Goal: Task Accomplishment & Management: Use online tool/utility

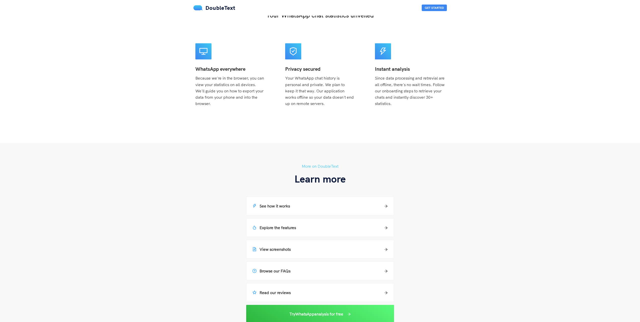
scroll to position [377, 0]
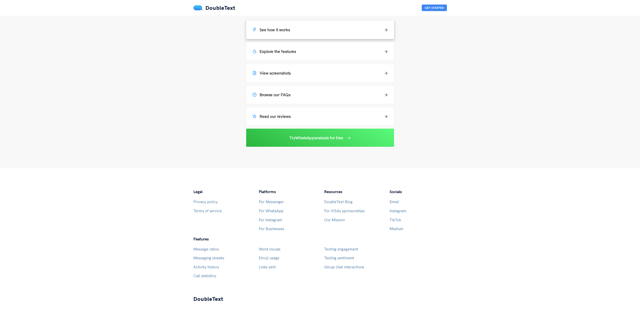
click at [276, 35] on div "See how it works" at bounding box center [319, 30] width 147 height 18
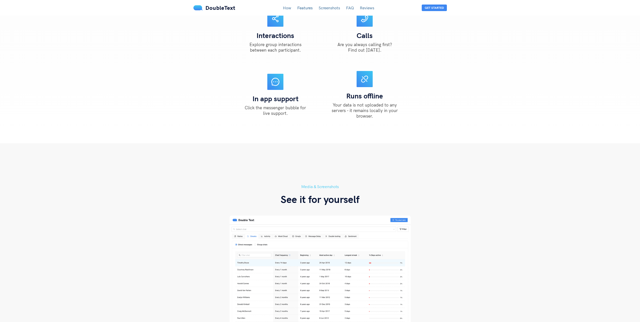
scroll to position [880, 0]
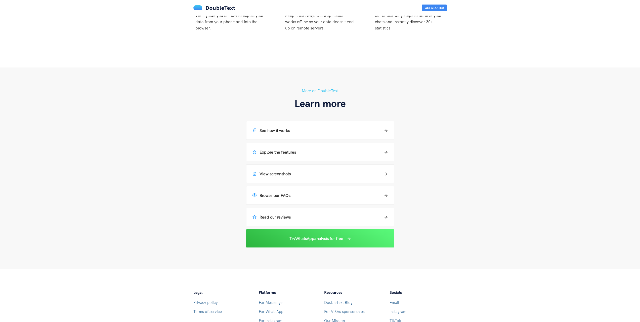
scroll to position [226, 0]
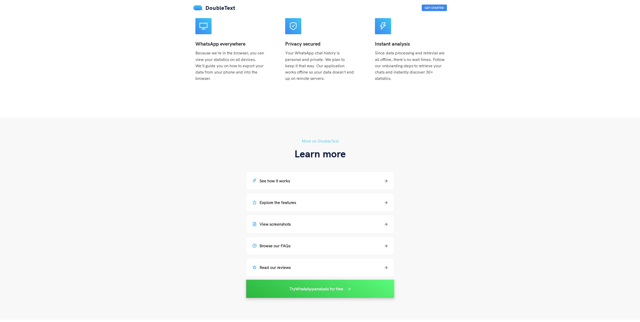
click at [293, 290] on h5 "Try WhatsApp analysis for free" at bounding box center [316, 288] width 54 height 6
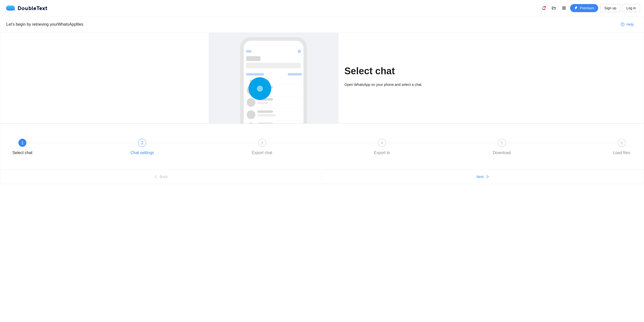
click at [135, 147] on div "2 Chat settings" at bounding box center [187, 148] width 120 height 18
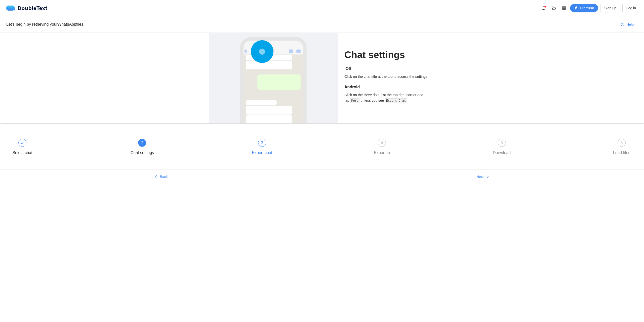
click at [265, 146] on div "3 Export chat" at bounding box center [307, 148] width 120 height 18
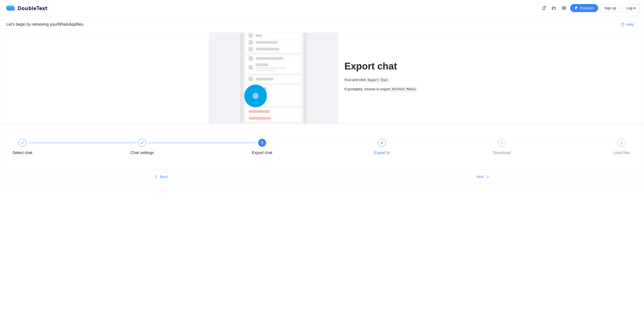
click at [378, 146] on div "4 Export to" at bounding box center [427, 148] width 120 height 18
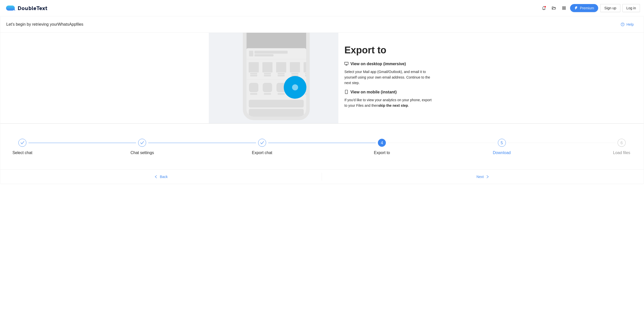
click at [503, 146] on div "5" at bounding box center [502, 143] width 8 height 8
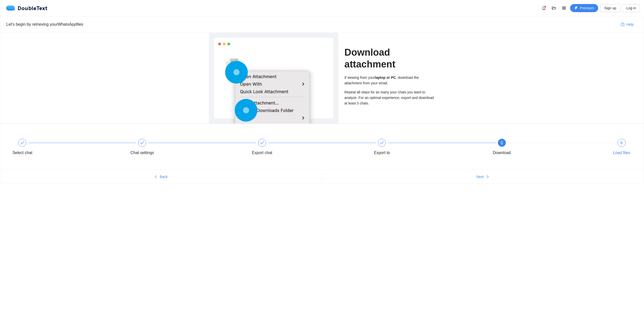
click at [615, 145] on div "6 Load files" at bounding box center [621, 148] width 29 height 18
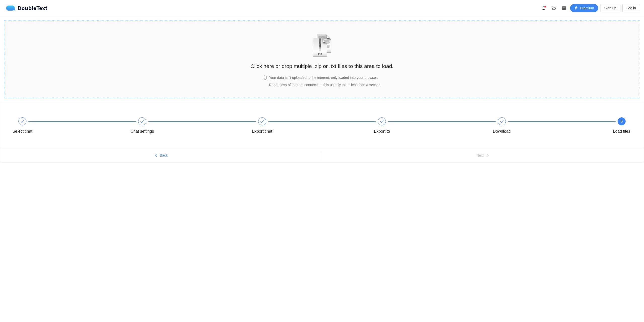
click at [332, 57] on img "zipOrTextIcon" at bounding box center [321, 45] width 23 height 23
click at [279, 78] on h4 "Your data isn't uploaded to the internet, only loaded into your browser." at bounding box center [325, 78] width 112 height 6
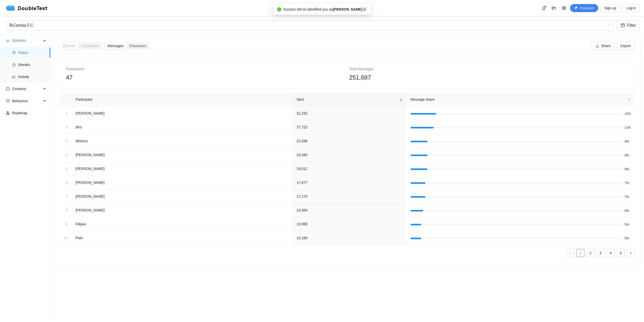
drag, startPoint x: 359, startPoint y: 68, endPoint x: 214, endPoint y: 302, distance: 275.9
click at [214, 302] on section "Detail Compare Messages Characters Share Export Participants 47 Total Messages …" at bounding box center [346, 176] width 593 height 285
click at [586, 250] on link "2" at bounding box center [590, 253] width 8 height 8
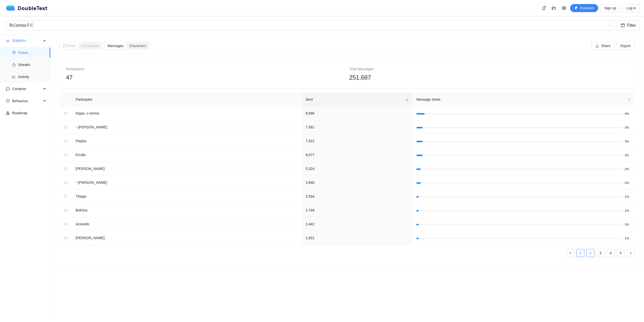
click at [578, 255] on link "1" at bounding box center [580, 253] width 8 height 8
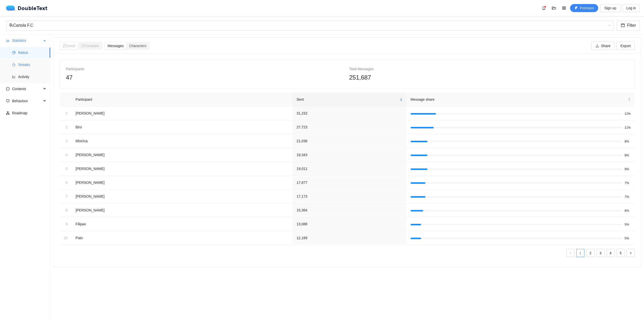
click at [12, 64] on icon "fire" at bounding box center [14, 65] width 4 height 4
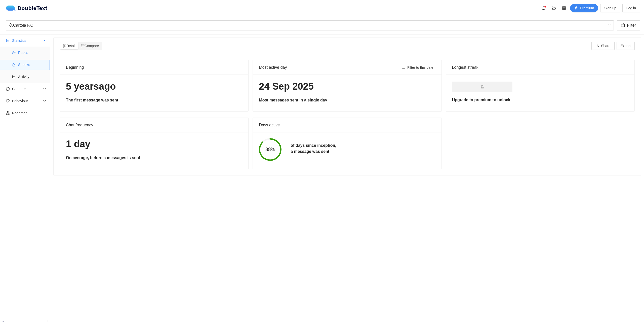
click at [25, 54] on span "Ratios" at bounding box center [32, 53] width 28 height 10
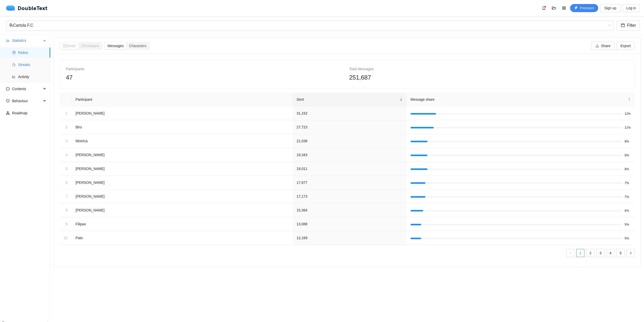
click at [26, 63] on span "Streaks" at bounding box center [32, 65] width 28 height 10
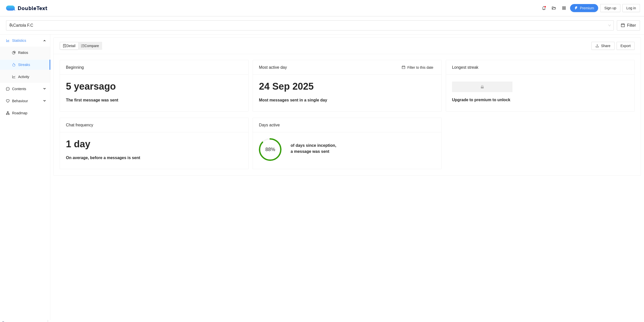
click at [95, 48] on span "Compare" at bounding box center [90, 46] width 18 height 4
click at [78, 42] on input "Compare" at bounding box center [78, 42] width 0 height 0
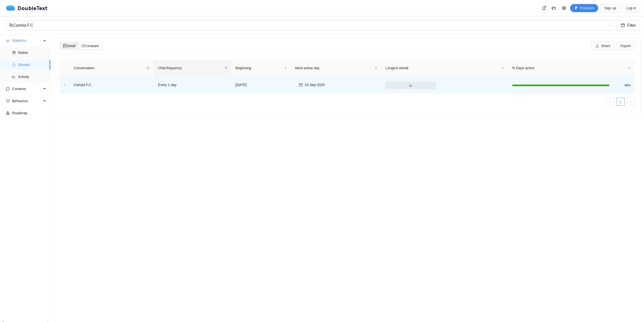
click at [73, 48] on div "Detail" at bounding box center [69, 45] width 18 height 7
click at [60, 42] on input "Detail" at bounding box center [60, 42] width 0 height 0
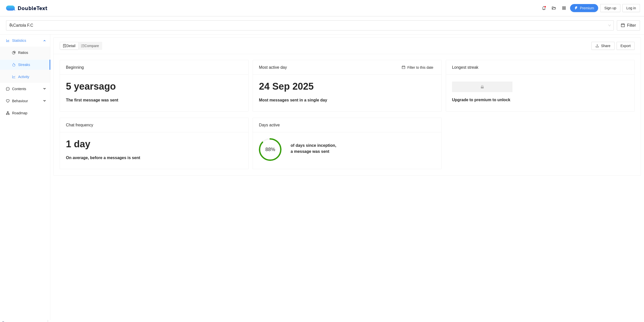
click at [33, 79] on span "Activity" at bounding box center [32, 77] width 28 height 10
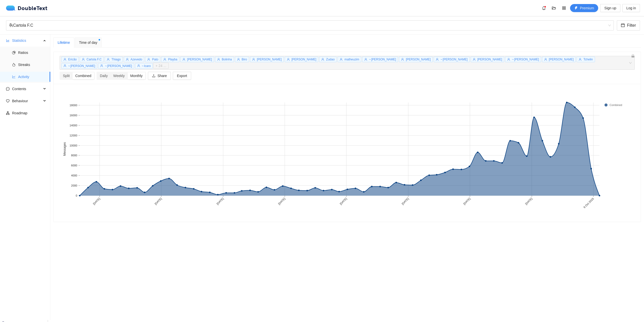
click at [71, 61] on span "Ericão" at bounding box center [72, 60] width 9 height 4
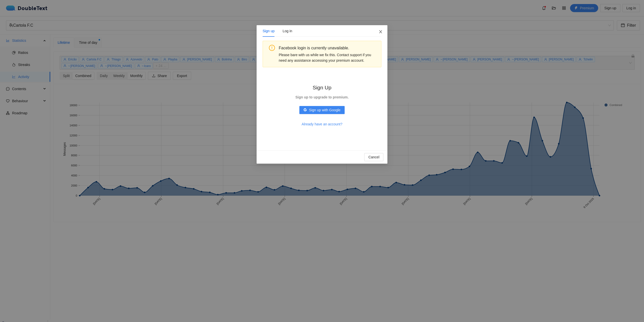
click at [383, 30] on span "Close" at bounding box center [381, 32] width 14 height 14
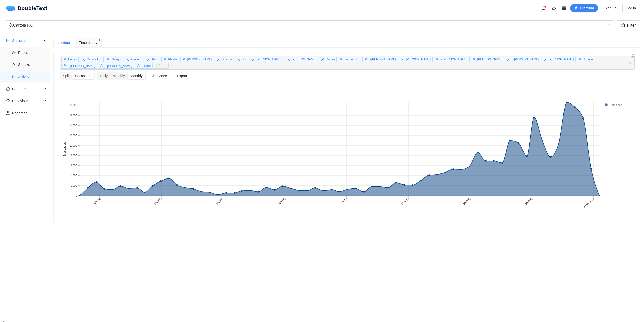
click at [66, 61] on icon "user" at bounding box center [64, 59] width 3 height 3
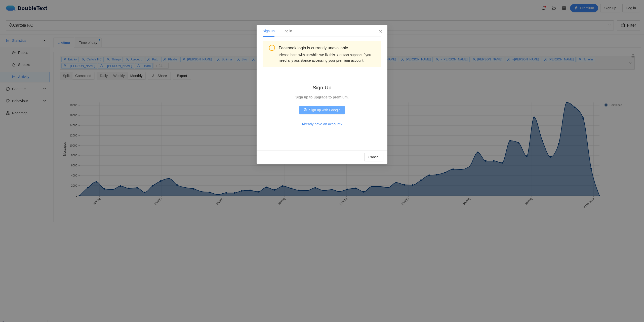
click at [319, 110] on span "Sign up with Google" at bounding box center [324, 110] width 31 height 6
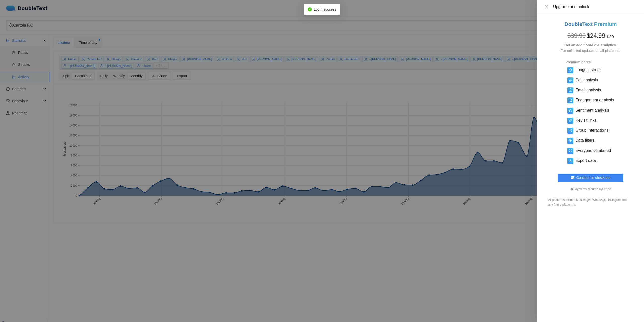
click at [87, 44] on div at bounding box center [322, 161] width 644 height 322
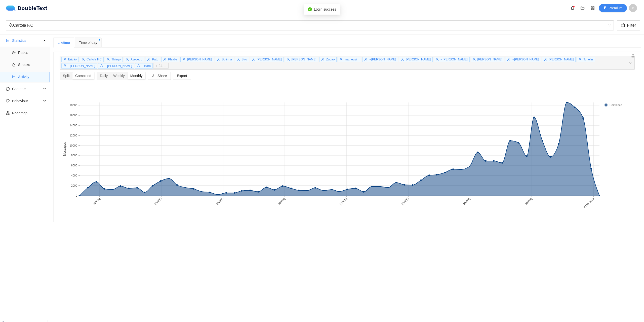
click at [72, 59] on span "Ericão" at bounding box center [72, 60] width 9 height 4
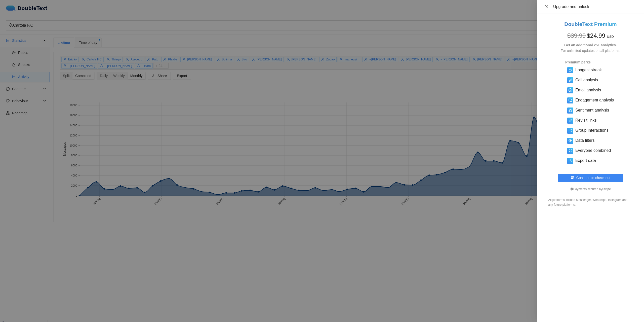
click at [545, 6] on icon "close" at bounding box center [546, 7] width 4 height 4
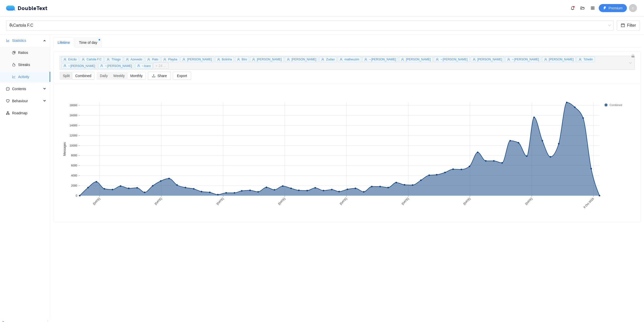
click at [92, 72] on div "Combined" at bounding box center [83, 75] width 22 height 7
click at [72, 72] on input "Combined" at bounding box center [72, 72] width 0 height 0
click at [64, 72] on div "Split" at bounding box center [66, 75] width 12 height 7
click at [60, 72] on input "Split" at bounding box center [60, 72] width 0 height 0
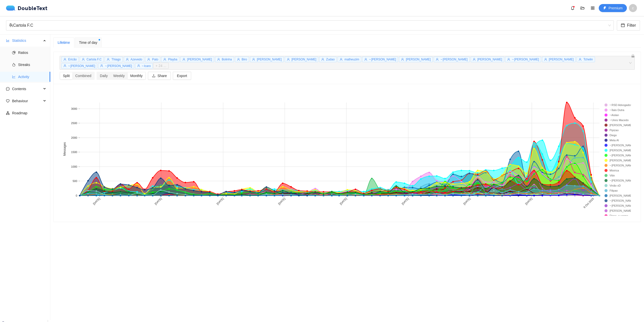
click at [93, 45] on div "Time of day" at bounding box center [88, 42] width 27 height 10
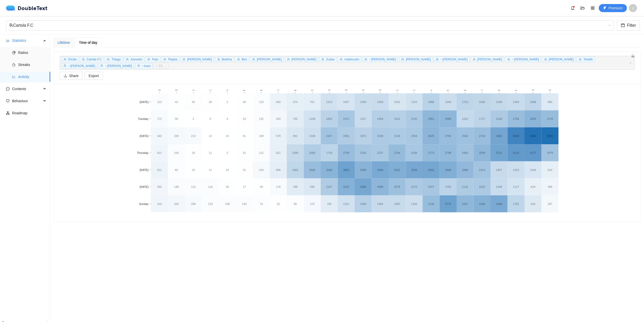
click at [64, 41] on div "Lifetime" at bounding box center [64, 43] width 12 height 6
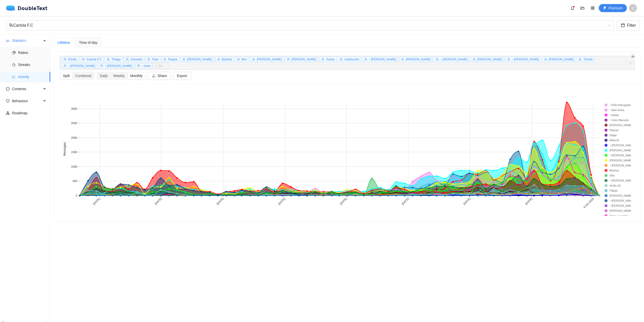
click at [77, 60] on span "Ericão" at bounding box center [69, 60] width 17 height 6
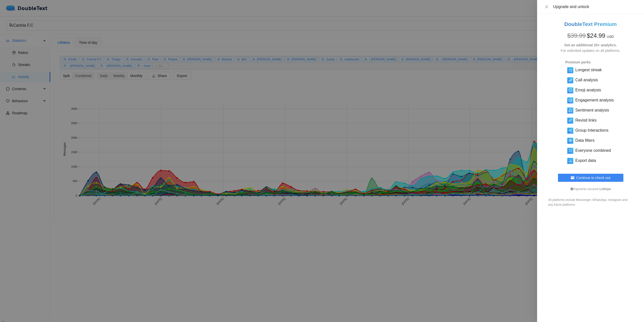
drag, startPoint x: 392, startPoint y: 128, endPoint x: 367, endPoint y: 130, distance: 24.4
click at [392, 128] on div at bounding box center [322, 161] width 644 height 322
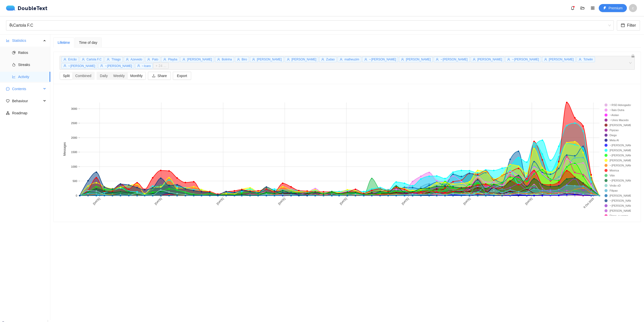
click at [27, 91] on span "Contents" at bounding box center [27, 89] width 30 height 10
click at [34, 103] on span "Word Cloud" at bounding box center [32, 101] width 28 height 10
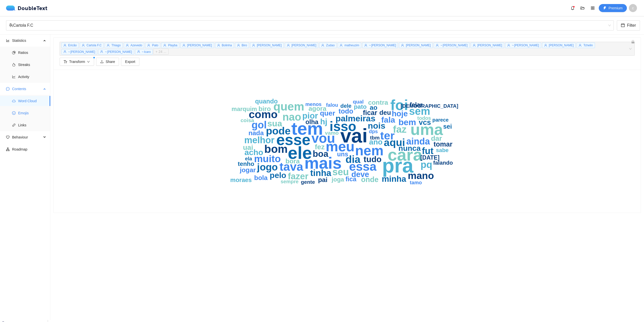
click at [26, 112] on span "Emojis" at bounding box center [32, 113] width 28 height 10
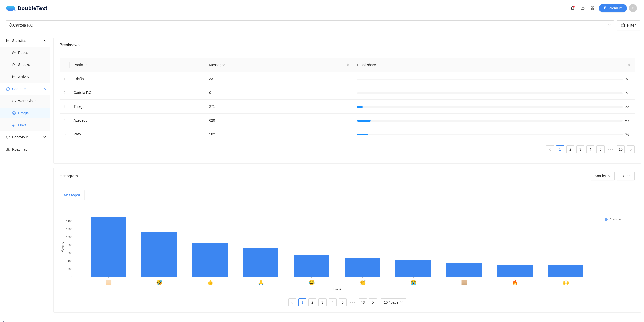
click at [27, 127] on span "Links" at bounding box center [32, 125] width 28 height 10
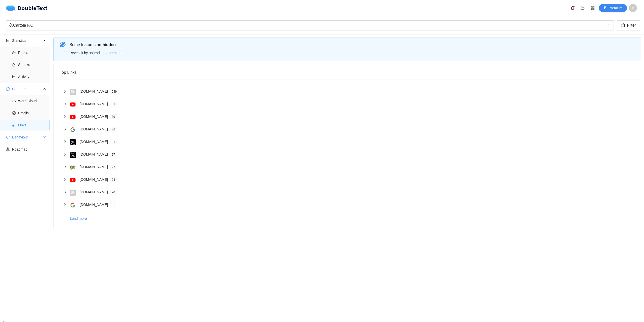
click at [42, 139] on div "Behaviour" at bounding box center [25, 137] width 50 height 10
click at [28, 153] on span "Interactions" at bounding box center [32, 149] width 28 height 10
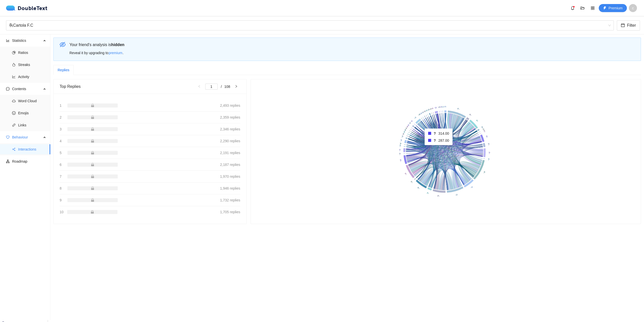
click at [479, 143] on rect at bounding box center [444, 151] width 375 height 132
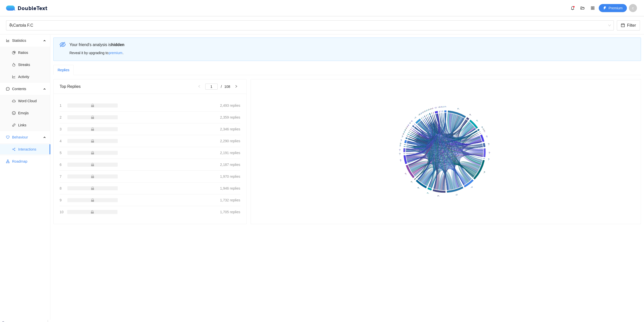
click at [29, 158] on span "Roadmap" at bounding box center [29, 161] width 34 height 10
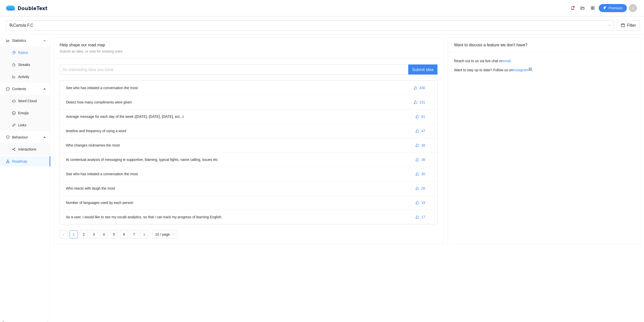
click at [27, 51] on span "Ratios" at bounding box center [32, 53] width 28 height 10
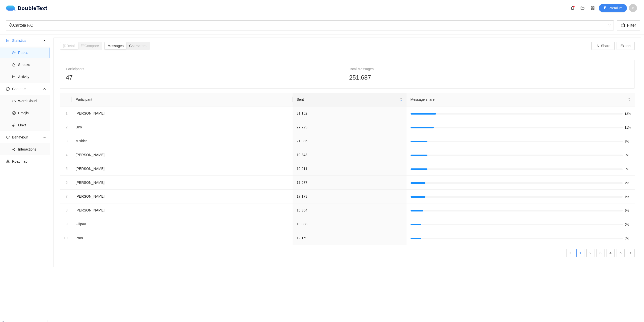
click at [131, 46] on span "Characters" at bounding box center [137, 46] width 17 height 4
click at [126, 42] on input "Characters" at bounding box center [126, 42] width 0 height 0
click at [87, 46] on span "Compare" at bounding box center [90, 46] width 18 height 4
click at [122, 45] on span "Messages" at bounding box center [115, 46] width 16 height 4
click at [105, 42] on input "Messages" at bounding box center [105, 42] width 0 height 0
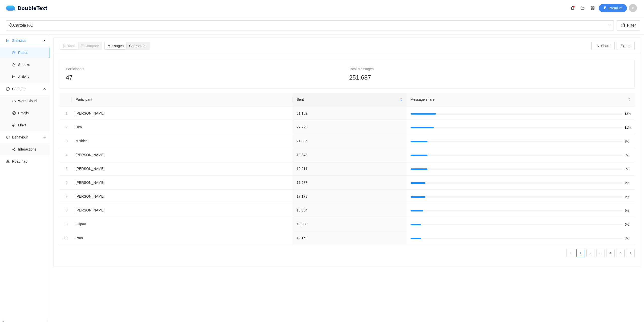
click at [143, 45] on span "Characters" at bounding box center [137, 46] width 17 height 4
click at [126, 42] on input "Characters" at bounding box center [126, 42] width 0 height 0
click at [122, 44] on span "Messages" at bounding box center [115, 46] width 16 height 4
click at [105, 42] on input "Messages" at bounding box center [105, 42] width 0 height 0
click at [625, 28] on button "Filter" at bounding box center [628, 25] width 23 height 10
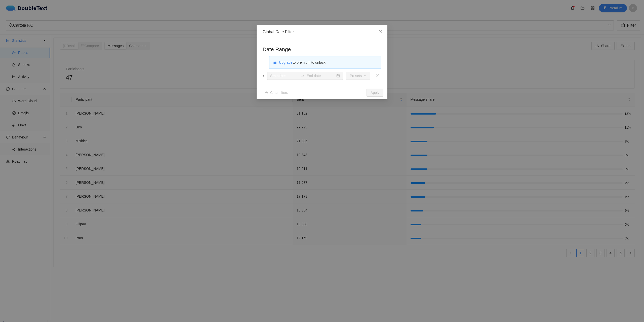
click at [297, 62] on span "Upgrade to premium to unlock" at bounding box center [302, 62] width 47 height 4
click at [381, 30] on span "Close" at bounding box center [381, 32] width 14 height 14
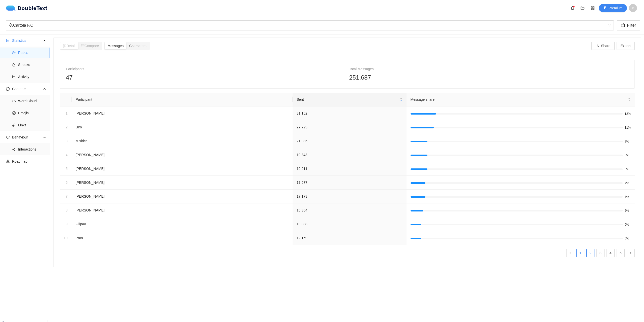
click at [587, 253] on link "2" at bounding box center [590, 253] width 8 height 8
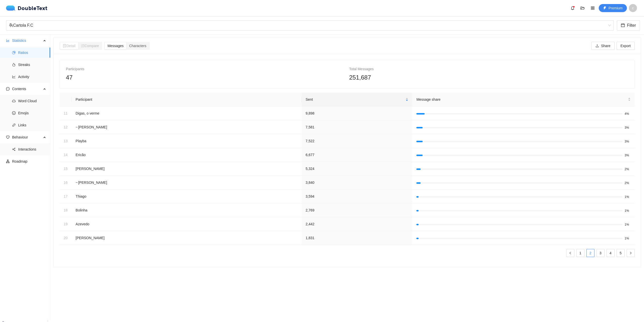
click at [580, 254] on ul "1 2 3 4 5" at bounding box center [347, 253] width 575 height 8
click at [576, 253] on link "1" at bounding box center [580, 253] width 8 height 8
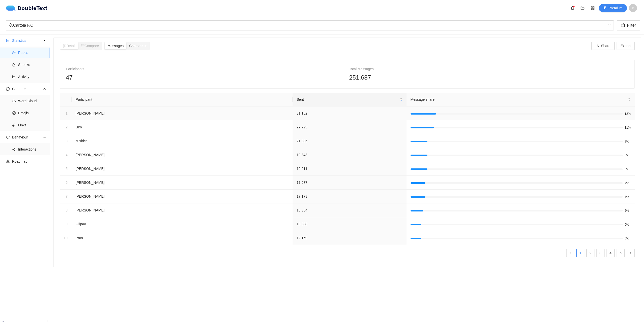
click at [87, 112] on td "[PERSON_NAME]" at bounding box center [182, 113] width 221 height 14
click at [24, 67] on span "Streaks" at bounding box center [32, 65] width 28 height 10
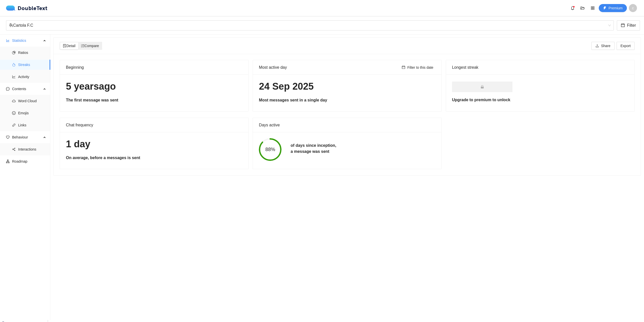
click at [91, 49] on div "Compare" at bounding box center [90, 45] width 24 height 7
click at [78, 42] on input "Compare" at bounding box center [78, 42] width 0 height 0
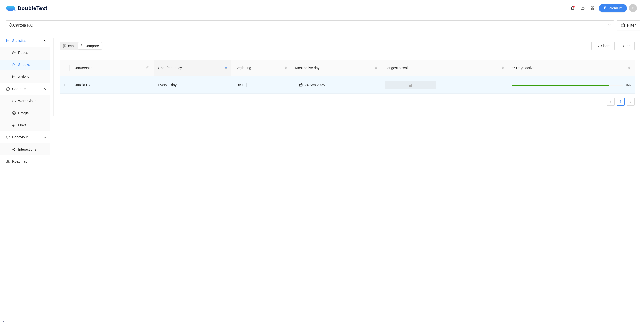
click at [70, 44] on span "Detail" at bounding box center [69, 46] width 13 height 4
click at [60, 42] on input "Detail" at bounding box center [60, 42] width 0 height 0
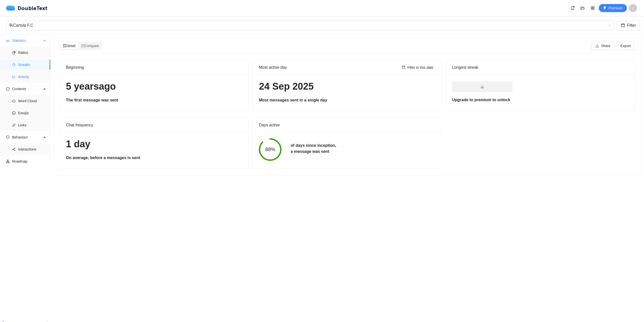
click at [18, 77] on span "Activity" at bounding box center [32, 77] width 28 height 10
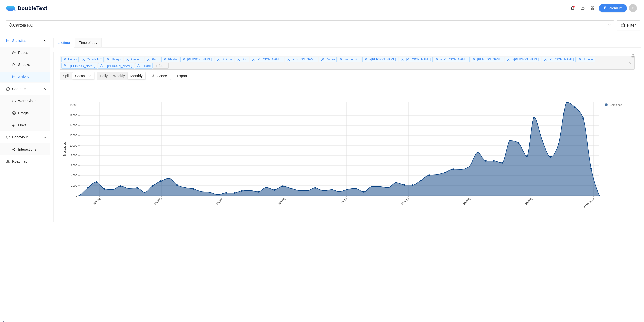
click at [140, 72] on div "Monthly" at bounding box center [136, 75] width 18 height 7
click at [127, 72] on input "Monthly" at bounding box center [127, 72] width 0 height 0
click at [122, 72] on div "Weekly" at bounding box center [118, 75] width 17 height 7
click at [110, 72] on input "Weekly" at bounding box center [110, 72] width 0 height 0
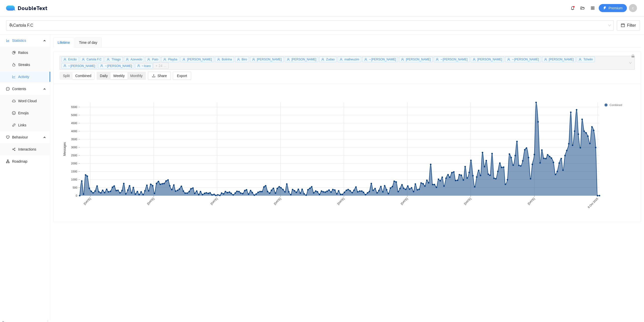
click at [103, 72] on div "Daily" at bounding box center [103, 75] width 13 height 7
click at [97, 72] on input "Daily" at bounding box center [97, 72] width 0 height 0
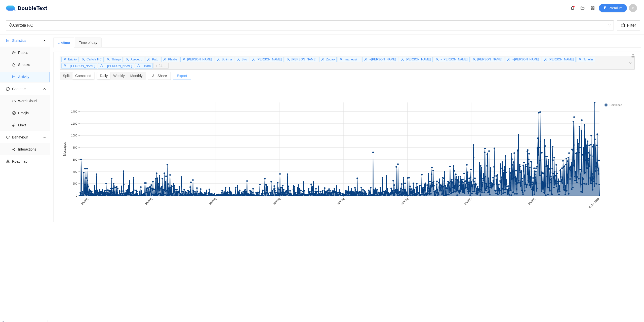
click at [180, 73] on span "Export" at bounding box center [182, 76] width 10 height 6
click at [160, 73] on span "Share" at bounding box center [161, 76] width 9 height 6
click at [168, 114] on span "Generate link" at bounding box center [173, 114] width 21 height 6
click at [98, 90] on rect at bounding box center [345, 153] width 571 height 126
click at [84, 46] on div "Time of day" at bounding box center [88, 42] width 27 height 10
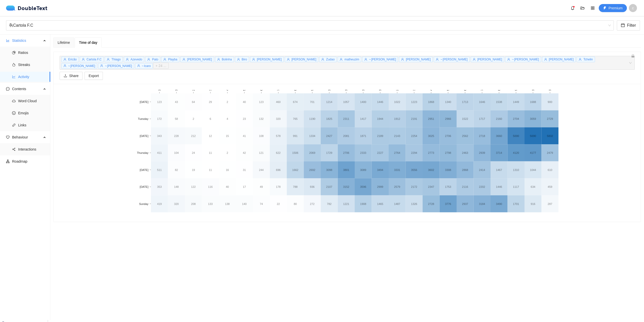
click at [73, 48] on div "Lifetime Time of day + 24 ... Split Combined Daily Weekly Monthly Share Export …" at bounding box center [346, 129] width 587 height 184
click at [68, 47] on div "Lifetime" at bounding box center [63, 42] width 21 height 10
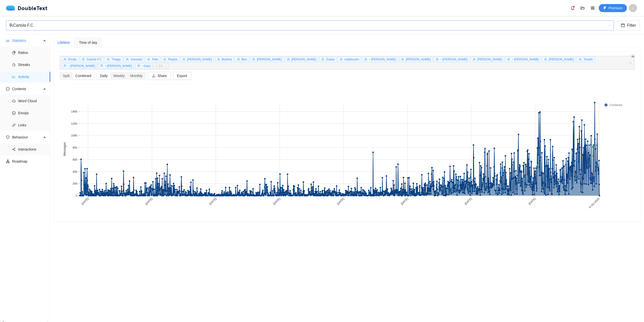
click at [465, 22] on div "Cartola F.C" at bounding box center [307, 26] width 597 height 10
drag, startPoint x: 220, startPoint y: 250, endPoint x: 374, endPoint y: 167, distance: 174.7
click at [222, 249] on section "Lifetime Time of day [PERSON_NAME] [PERSON_NAME] [PERSON_NAME] Playba [PERSON_N…" at bounding box center [346, 176] width 593 height 285
click at [631, 56] on icon "lock" at bounding box center [632, 55] width 3 height 3
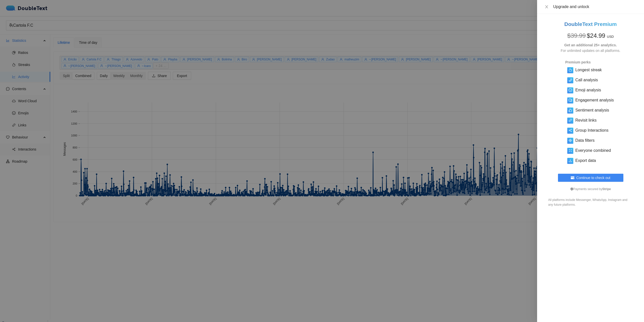
click at [376, 241] on div at bounding box center [322, 161] width 644 height 322
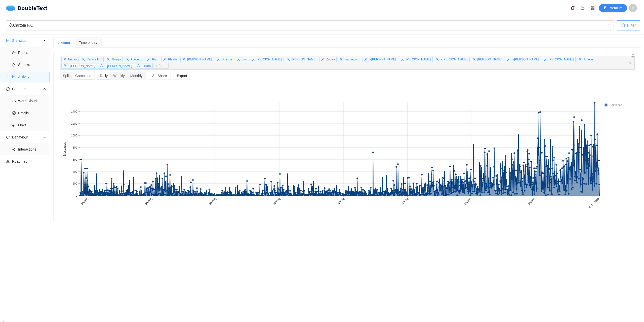
click at [632, 27] on span "Filter" at bounding box center [631, 25] width 9 height 6
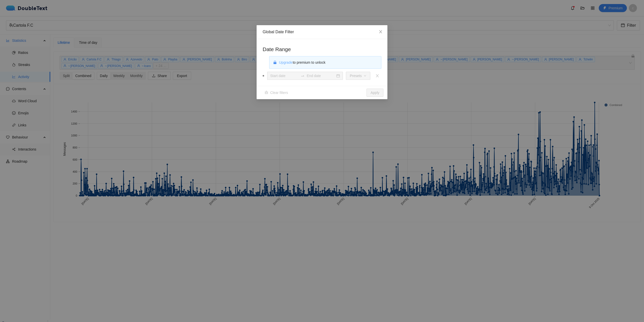
click at [285, 65] on button "Upgrade" at bounding box center [286, 62] width 14 height 8
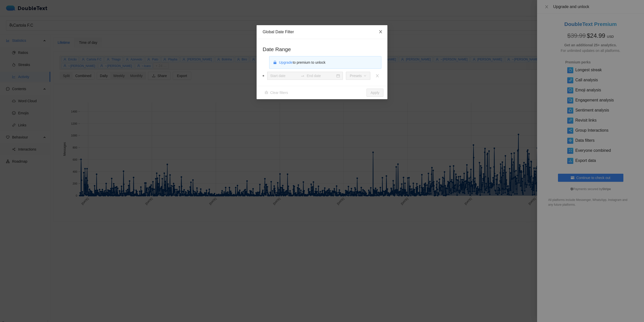
click at [383, 35] on span "Close" at bounding box center [381, 32] width 14 height 14
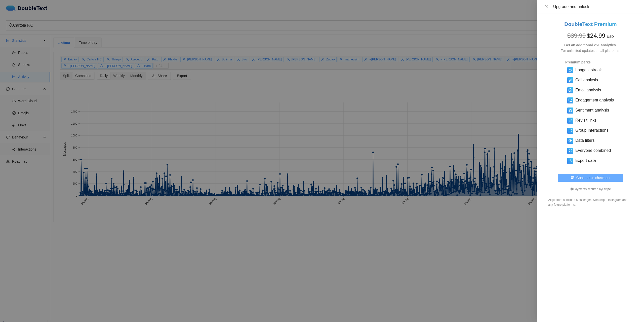
click at [590, 176] on span "Continue to check out" at bounding box center [593, 178] width 34 height 6
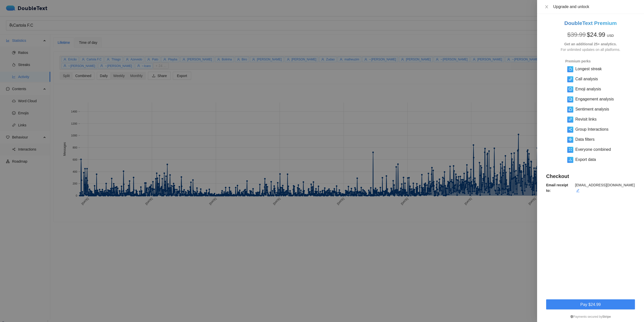
scroll to position [7, 0]
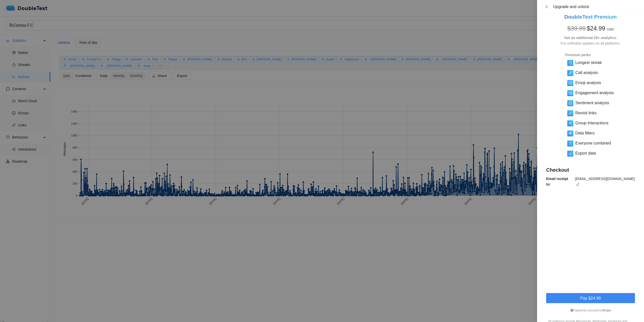
click at [439, 253] on div at bounding box center [322, 161] width 644 height 322
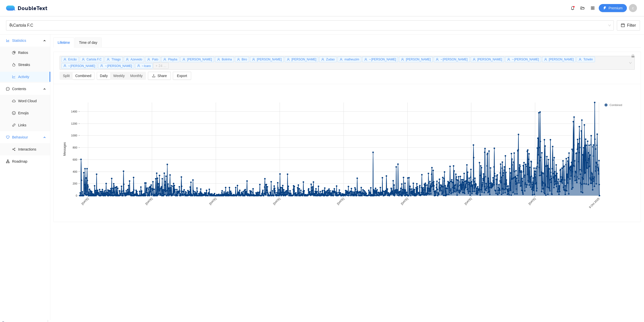
click at [31, 139] on span "Behaviour" at bounding box center [27, 137] width 30 height 10
click at [31, 138] on span "Behaviour" at bounding box center [27, 137] width 30 height 10
click at [31, 149] on span "Interactions" at bounding box center [32, 149] width 28 height 10
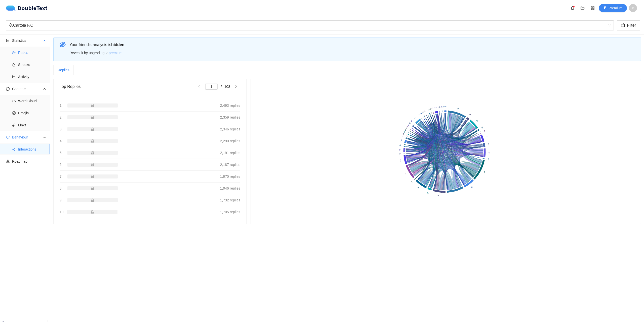
click at [24, 50] on span "Ratios" at bounding box center [32, 53] width 28 height 10
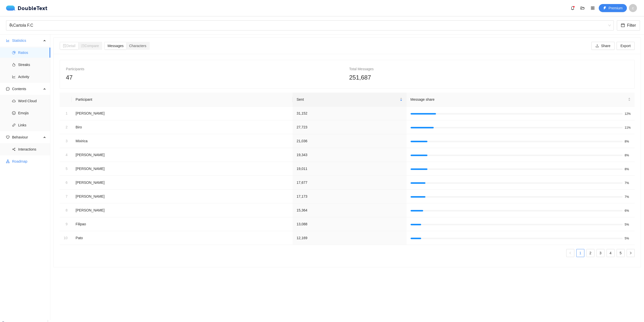
click at [25, 162] on span "Roadmap" at bounding box center [29, 161] width 34 height 10
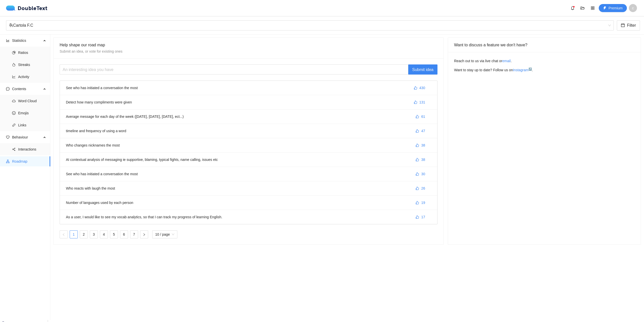
click at [78, 88] on li "See who has initiated a conversation the most 430" at bounding box center [248, 88] width 377 height 14
click at [125, 103] on li "Detect how many compliments were given 131" at bounding box center [248, 102] width 377 height 14
click at [80, 103] on li "Detect how many compliments were given 131" at bounding box center [248, 102] width 377 height 14
click at [92, 119] on li "Average message for each day of the week ([DATE], [DATE], [DATE], ect...) 61" at bounding box center [248, 116] width 377 height 14
click at [105, 147] on li "Who changes nicknames the most 38" at bounding box center [248, 145] width 377 height 14
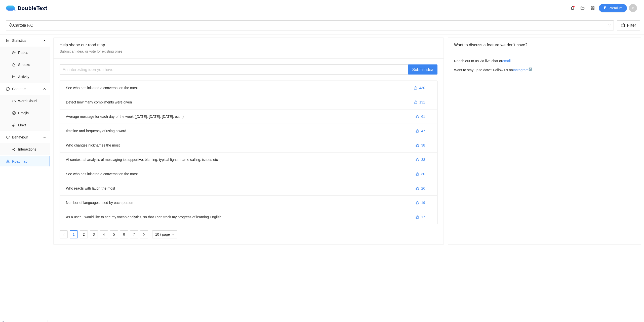
click at [107, 161] on li "AI contextual analysis of messaging ie supportive, blaming, typical fights, nam…" at bounding box center [248, 159] width 377 height 14
click at [33, 123] on span "Links" at bounding box center [32, 125] width 28 height 10
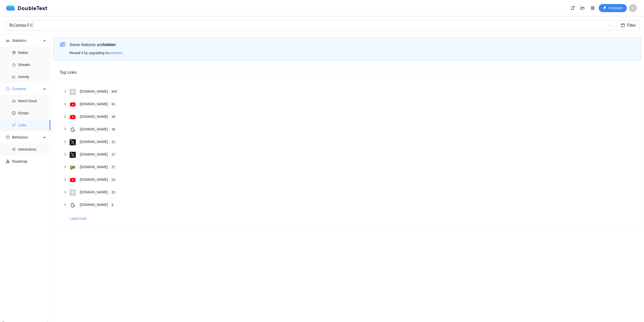
click at [64, 93] on icon "right" at bounding box center [65, 91] width 3 height 3
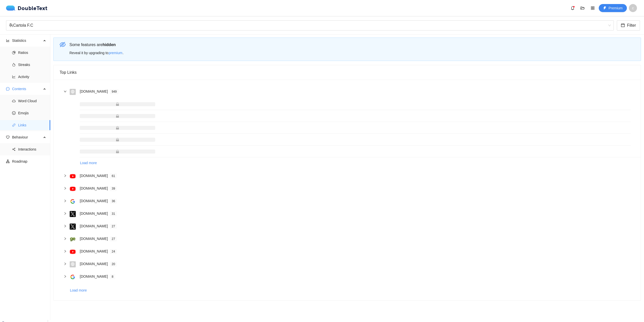
click at [64, 93] on icon "right" at bounding box center [65, 91] width 3 height 3
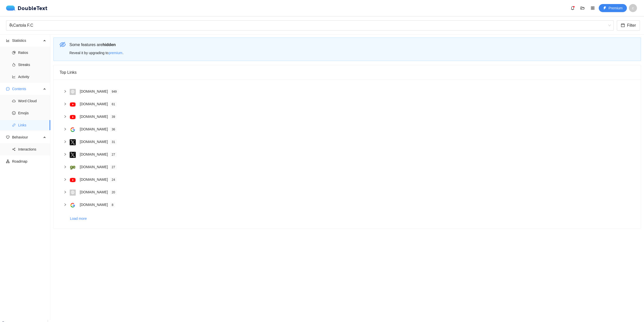
click at [66, 104] on icon "right" at bounding box center [65, 103] width 3 height 3
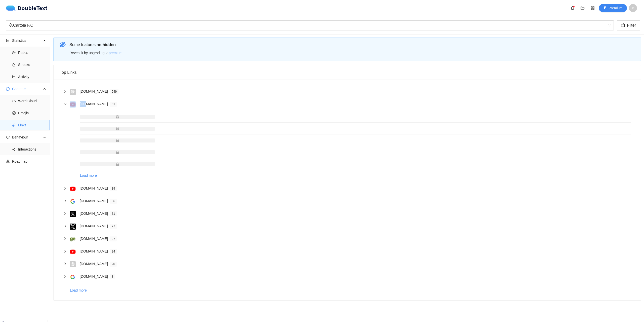
click at [66, 104] on icon "right" at bounding box center [65, 103] width 3 height 3
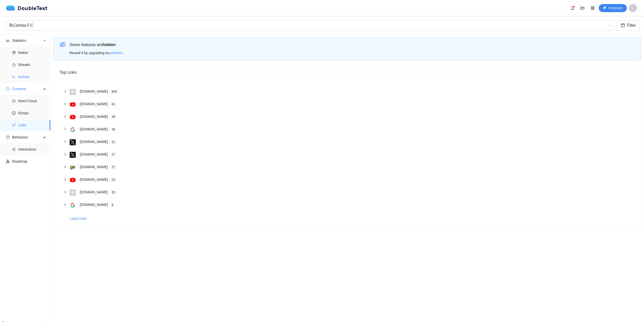
click at [32, 77] on span "Activity" at bounding box center [32, 77] width 28 height 10
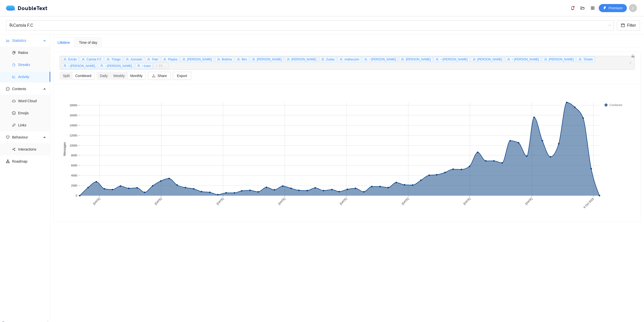
click at [23, 62] on span "Streaks" at bounding box center [32, 65] width 28 height 10
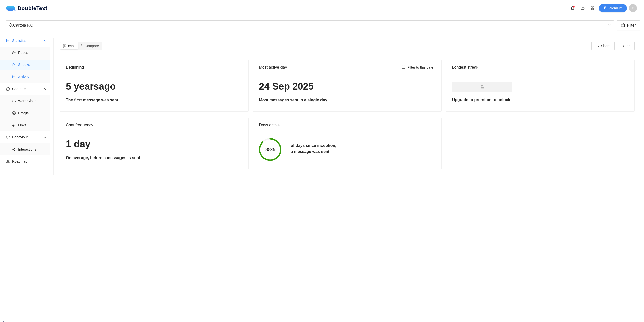
click at [26, 77] on span "Activity" at bounding box center [32, 77] width 28 height 10
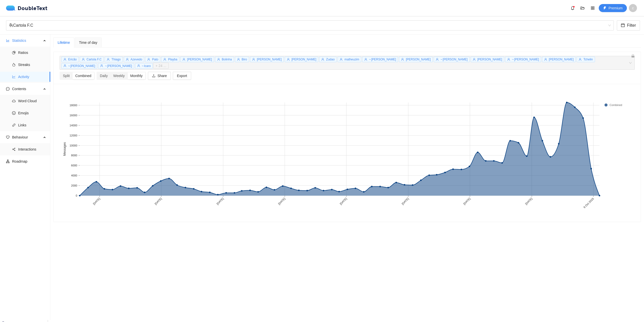
click at [87, 43] on span "Time of day" at bounding box center [88, 43] width 18 height 4
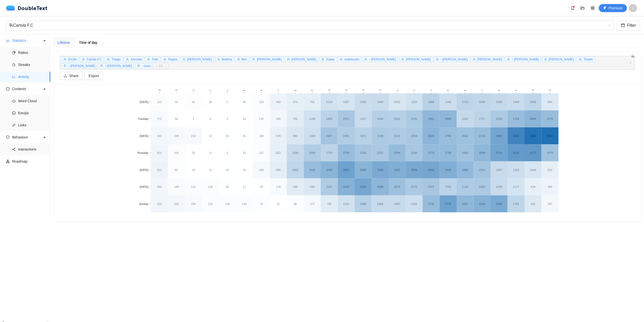
click at [67, 43] on div "Lifetime" at bounding box center [64, 43] width 12 height 6
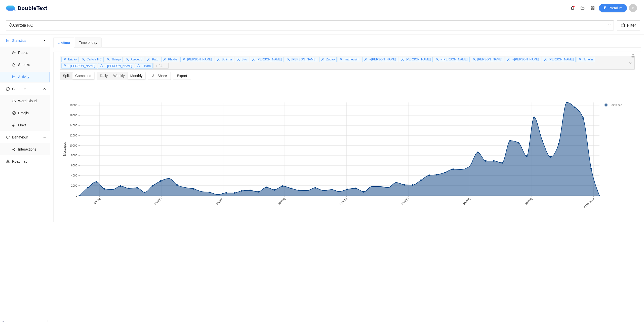
click at [69, 72] on div "Split" at bounding box center [66, 75] width 12 height 7
click at [60, 72] on input "Split" at bounding box center [60, 72] width 0 height 0
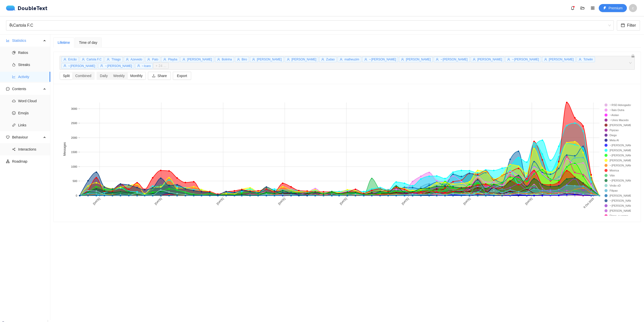
click at [548, 242] on section "Lifetime Time of day [PERSON_NAME] [PERSON_NAME] [PERSON_NAME] Playba [PERSON_N…" at bounding box center [346, 176] width 593 height 285
click at [83, 72] on div "Combined" at bounding box center [83, 75] width 22 height 7
click at [72, 72] on input "Combined" at bounding box center [72, 72] width 0 height 0
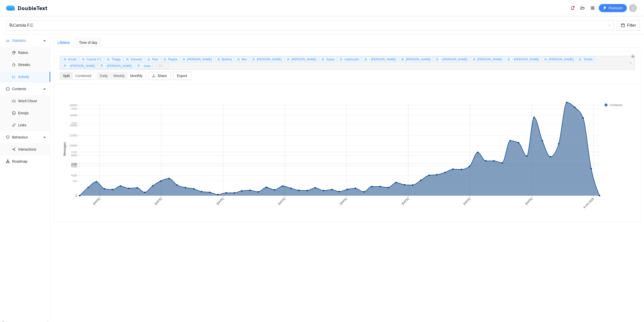
click at [67, 72] on div "Split" at bounding box center [66, 75] width 12 height 7
click at [60, 72] on input "Split" at bounding box center [60, 72] width 0 height 0
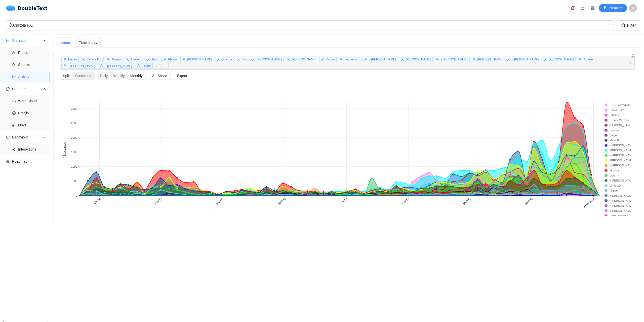
click at [65, 72] on div "Split" at bounding box center [66, 75] width 12 height 7
click at [60, 72] on input "Split" at bounding box center [60, 72] width 0 height 0
click at [82, 46] on div "Time of day" at bounding box center [88, 42] width 27 height 10
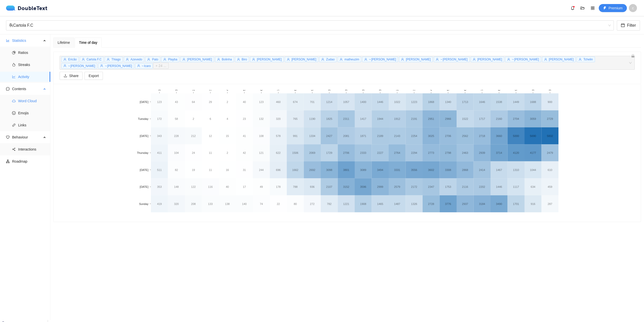
click at [25, 100] on span "Word Cloud" at bounding box center [32, 101] width 28 height 10
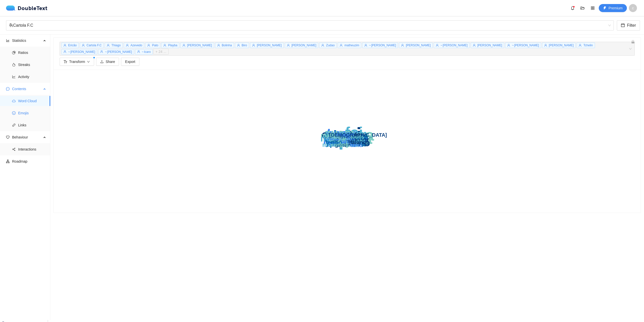
click at [26, 115] on span "Emojis" at bounding box center [32, 113] width 28 height 10
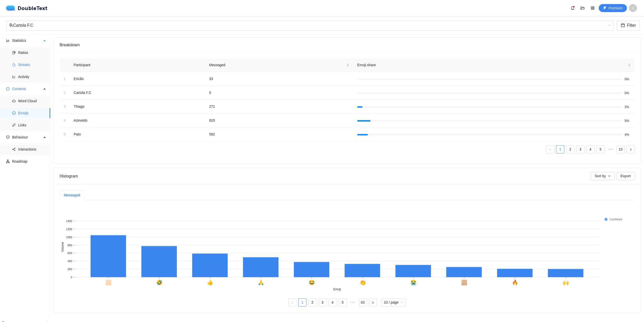
click at [31, 62] on span "Streaks" at bounding box center [32, 65] width 28 height 10
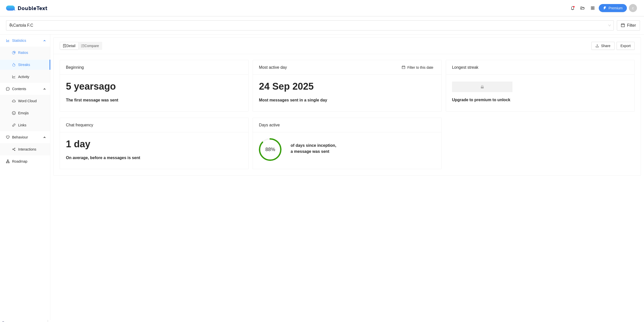
click at [33, 52] on span "Ratios" at bounding box center [32, 53] width 28 height 10
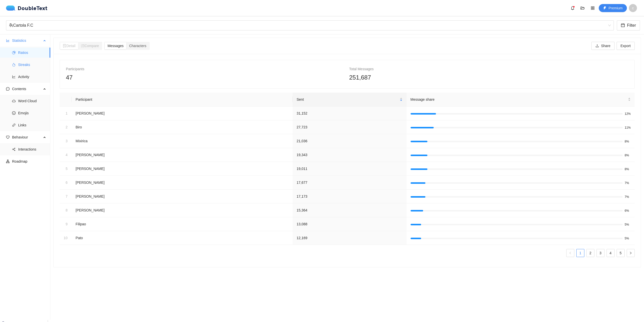
click at [20, 63] on span "Streaks" at bounding box center [32, 65] width 28 height 10
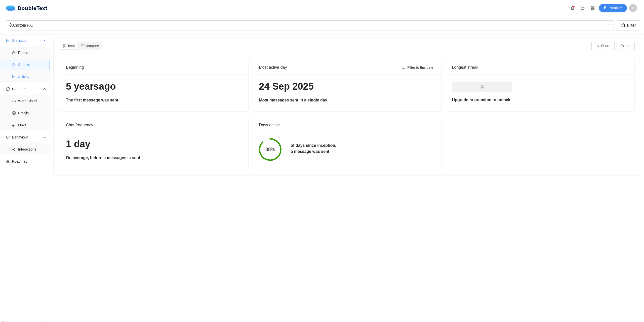
click at [25, 74] on span "Activity" at bounding box center [32, 77] width 28 height 10
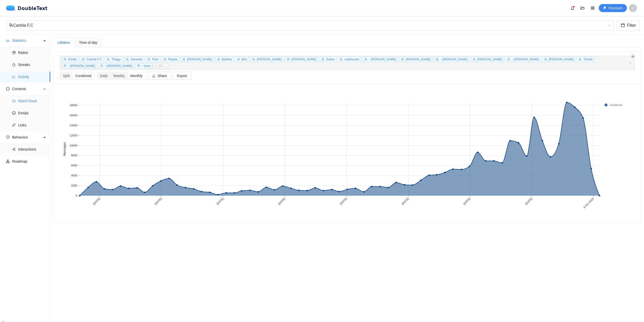
click at [27, 100] on span "Word Cloud" at bounding box center [32, 101] width 28 height 10
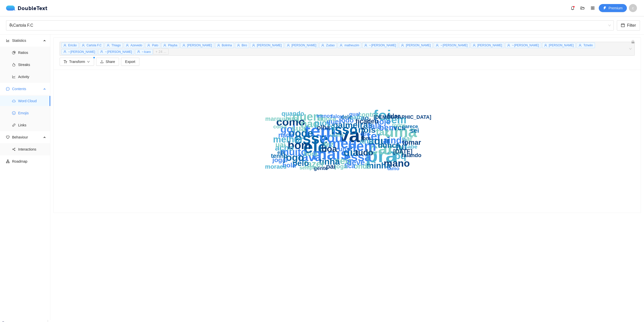
click at [24, 112] on span "Emojis" at bounding box center [32, 113] width 28 height 10
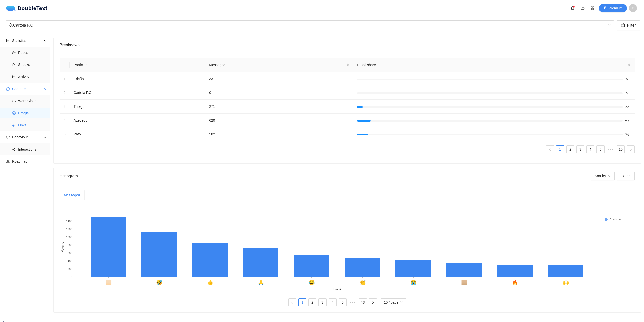
click at [26, 126] on span "Links" at bounding box center [32, 125] width 28 height 10
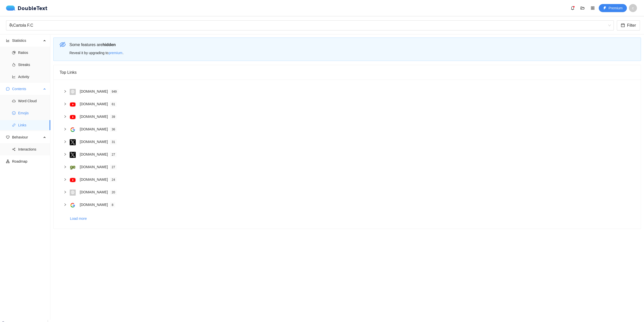
click at [32, 111] on span "Emojis" at bounding box center [32, 113] width 28 height 10
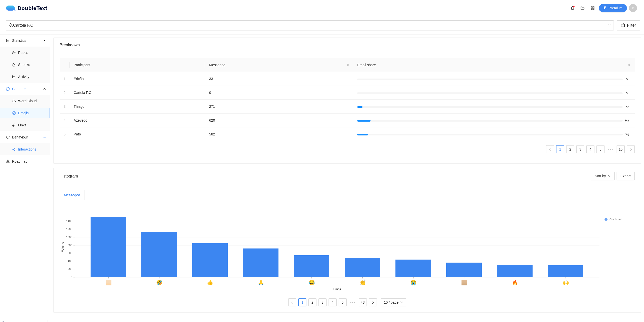
click at [26, 150] on span "Interactions" at bounding box center [32, 149] width 28 height 10
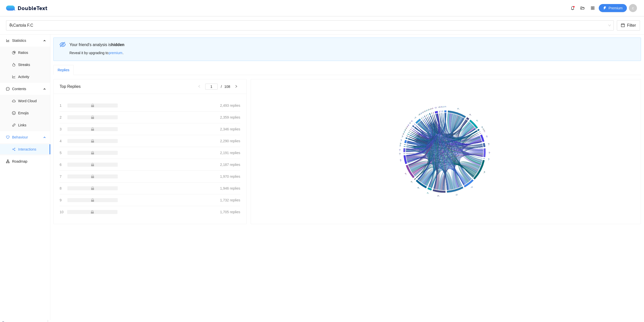
click at [26, 150] on span "Interactions" at bounding box center [32, 149] width 28 height 10
click at [18, 150] on li "Interactions" at bounding box center [25, 149] width 50 height 10
click at [238, 88] on button "button" at bounding box center [236, 86] width 8 height 6
click at [196, 87] on button "button" at bounding box center [199, 86] width 8 height 6
type input "1"
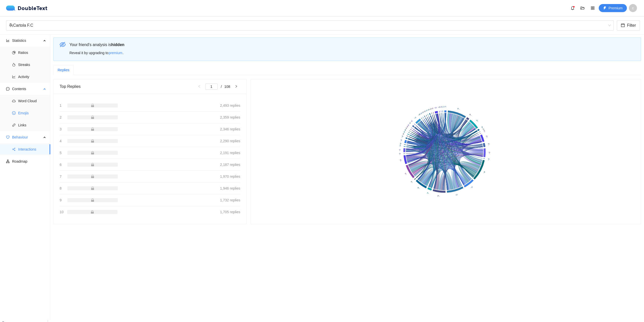
click at [24, 114] on span "Emojis" at bounding box center [32, 113] width 28 height 10
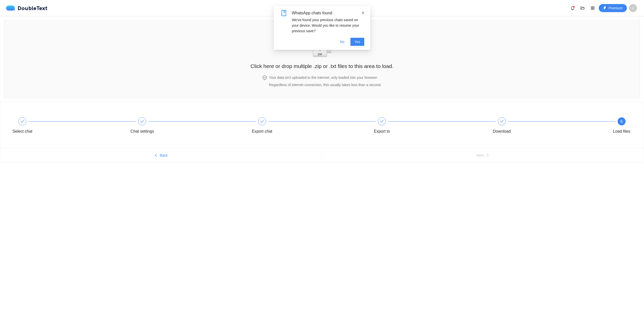
click at [362, 14] on icon "close" at bounding box center [363, 13] width 4 height 4
click at [633, 10] on span "c" at bounding box center [633, 8] width 2 height 8
click at [588, 10] on div "Premium c" at bounding box center [603, 8] width 71 height 8
click at [582, 8] on icon "folder-open" at bounding box center [582, 8] width 4 height 4
click at [593, 10] on button "button" at bounding box center [592, 8] width 8 height 8
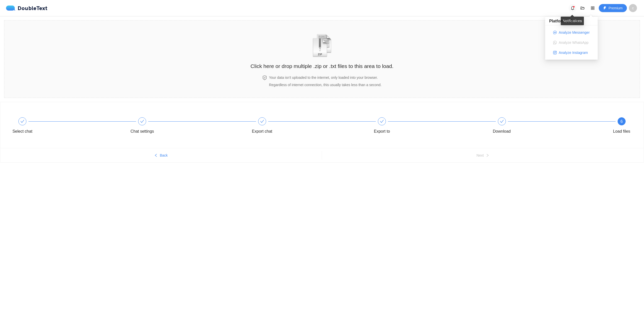
click at [574, 8] on icon "bell" at bounding box center [572, 8] width 4 height 4
click at [17, 8] on img at bounding box center [12, 8] width 12 height 5
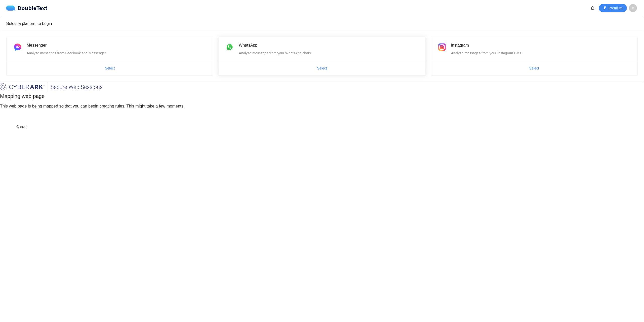
click at [299, 41] on div "WhatsApp Analyze messages from your WhatsApp chats." at bounding box center [322, 49] width 206 height 24
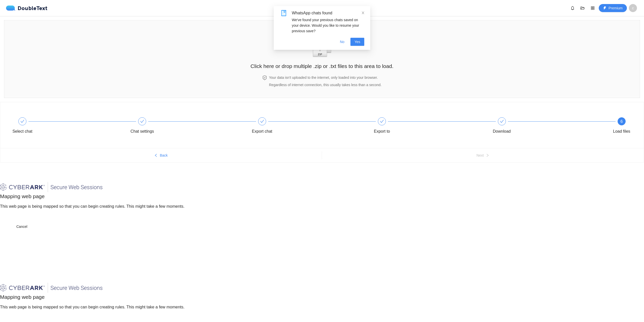
click at [621, 118] on div "6" at bounding box center [621, 121] width 8 height 8
click at [631, 8] on span "c" at bounding box center [633, 8] width 8 height 8
click at [615, 18] on div "curiosidata" at bounding box center [625, 18] width 24 height 6
click at [589, 10] on span "appstore" at bounding box center [593, 8] width 8 height 4
click at [568, 32] on span "Analyze Messenger" at bounding box center [573, 33] width 31 height 6
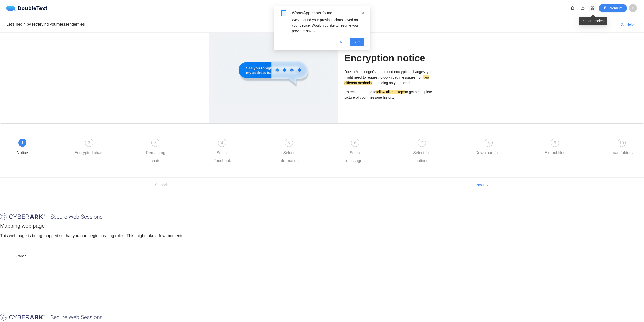
click at [589, 7] on span "appstore" at bounding box center [593, 8] width 8 height 4
click at [556, 41] on button "Analyze WhatsApp" at bounding box center [570, 42] width 43 height 8
